Goal: Find specific page/section: Find specific page/section

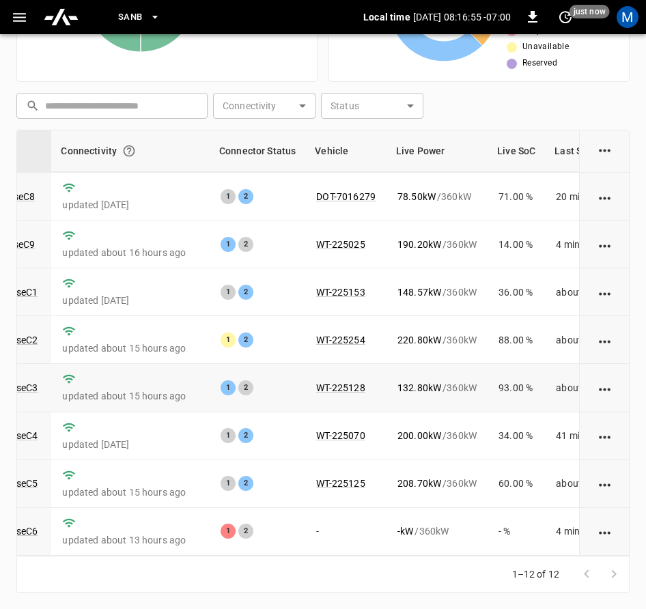
scroll to position [207, 162]
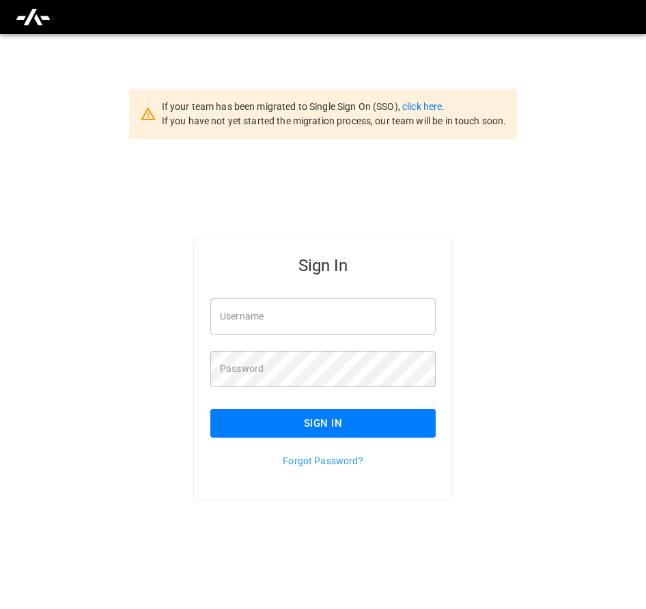
type input "**********"
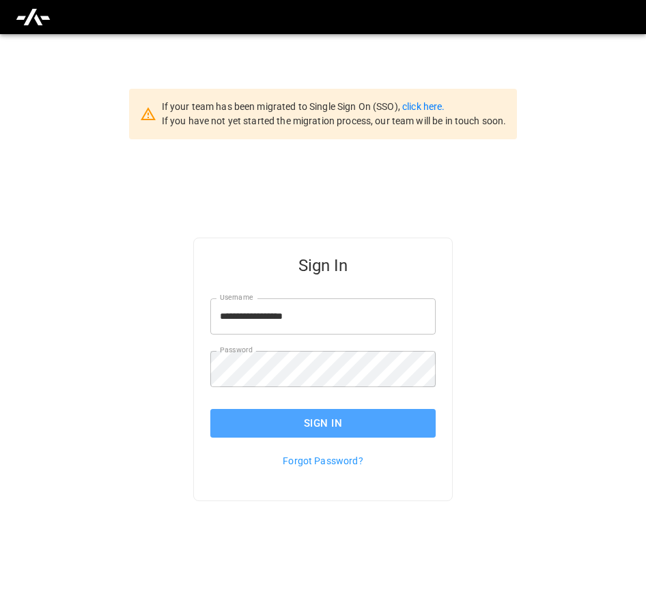
click at [286, 419] on button "Sign In" at bounding box center [322, 423] width 225 height 29
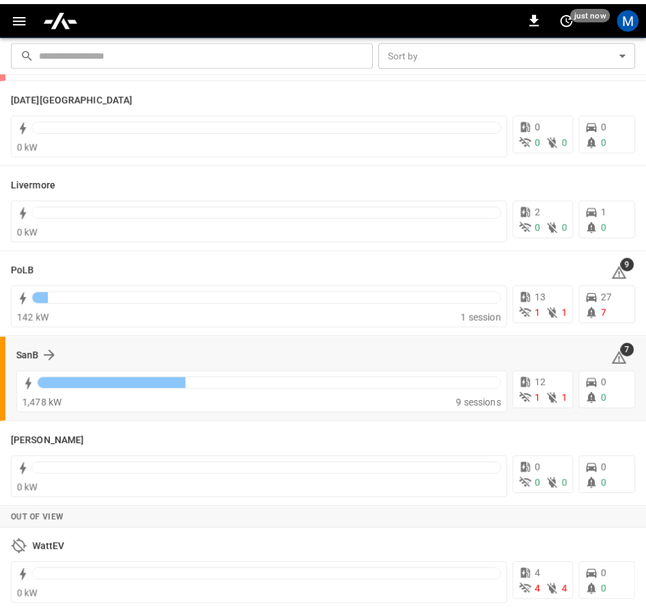
scroll to position [278, 0]
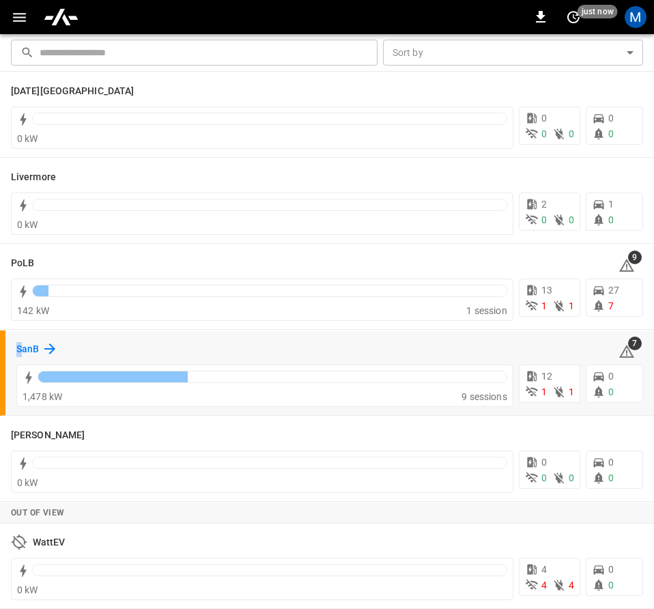
click at [20, 346] on h6 "SanB" at bounding box center [27, 349] width 23 height 15
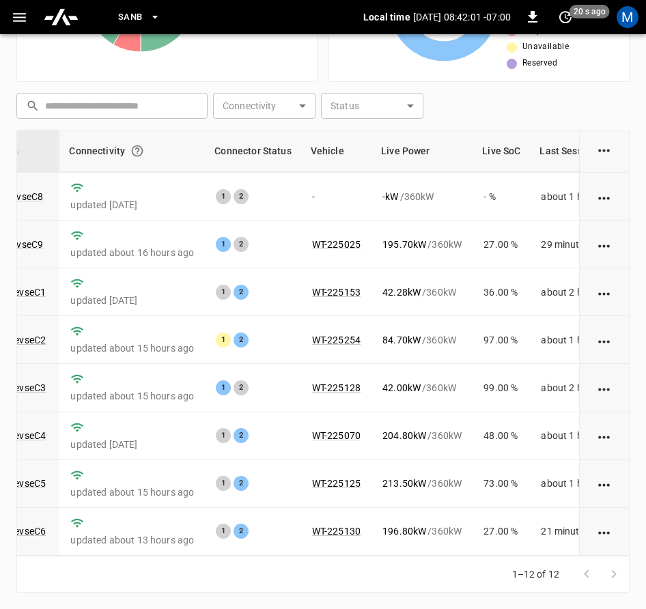
scroll to position [207, 183]
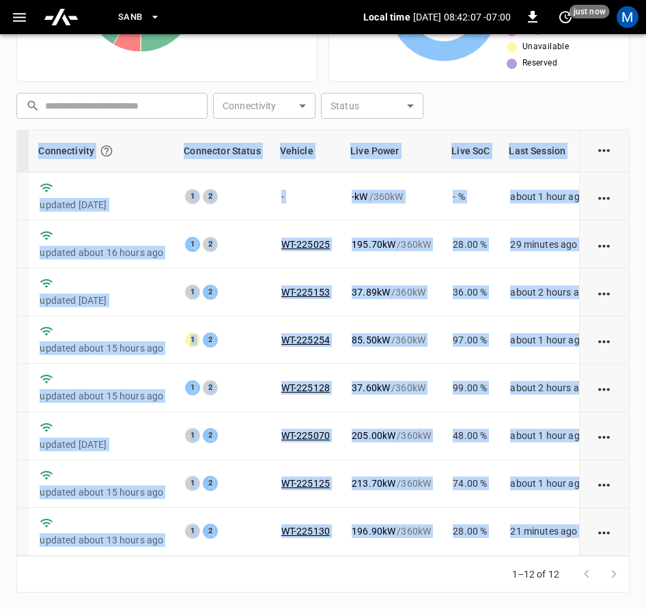
drag, startPoint x: 434, startPoint y: 555, endPoint x: 397, endPoint y: 567, distance: 38.7
click at [397, 567] on div "Charger Connectivity Connector Status Vehicle Live Power Live SoC Last Session …" at bounding box center [322, 361] width 613 height 462
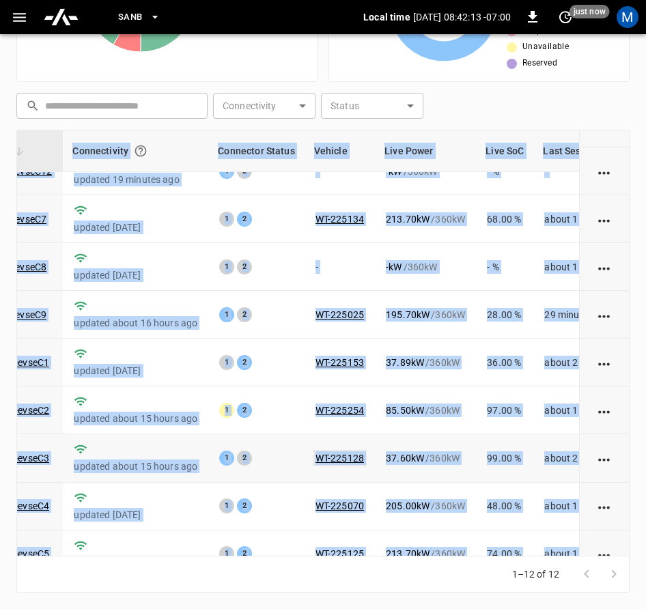
scroll to position [207, 149]
